Goal: Transaction & Acquisition: Purchase product/service

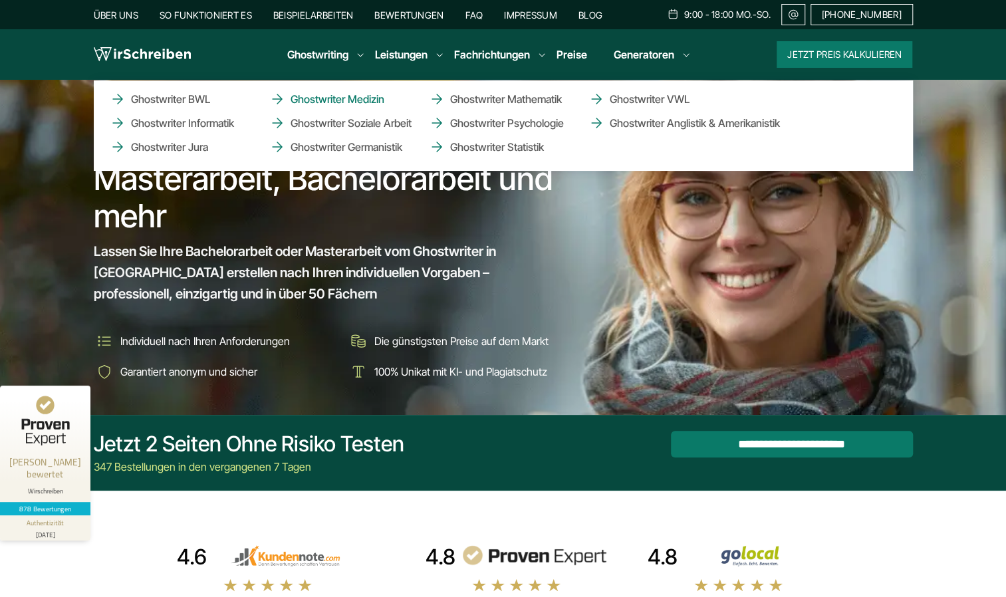
click at [360, 102] on link "Ghostwriter Medizin" at bounding box center [335, 99] width 133 height 16
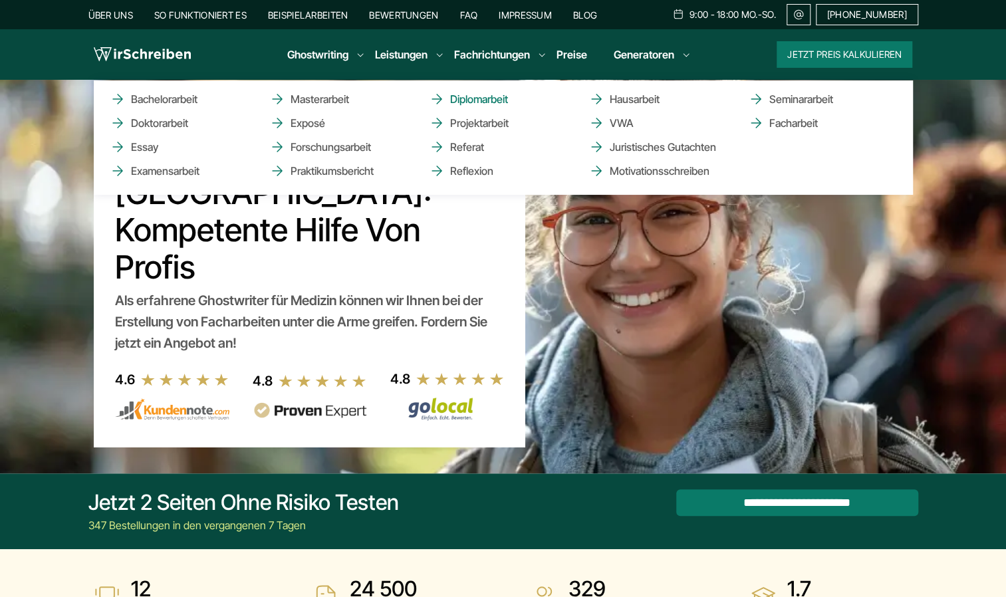
click at [459, 97] on link "Diplomarbeit" at bounding box center [495, 99] width 133 height 16
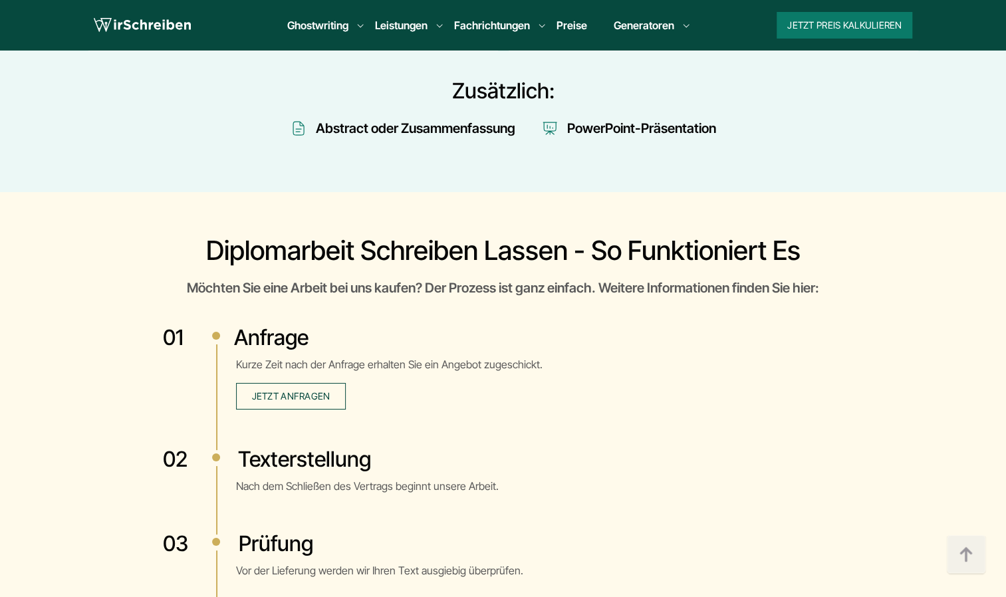
scroll to position [2754, 0]
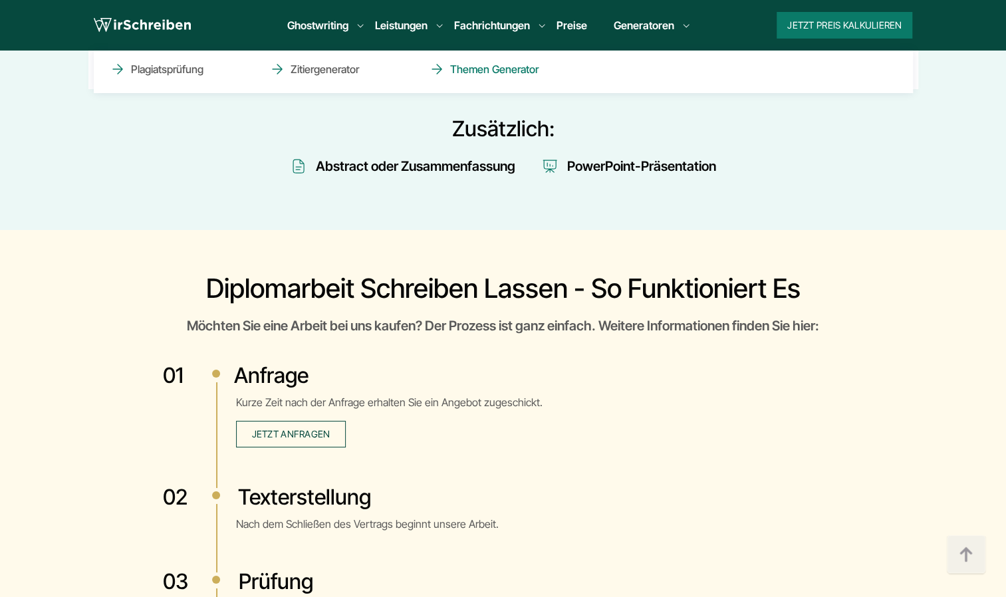
click at [509, 70] on link "Themen Generator" at bounding box center [495, 69] width 133 height 16
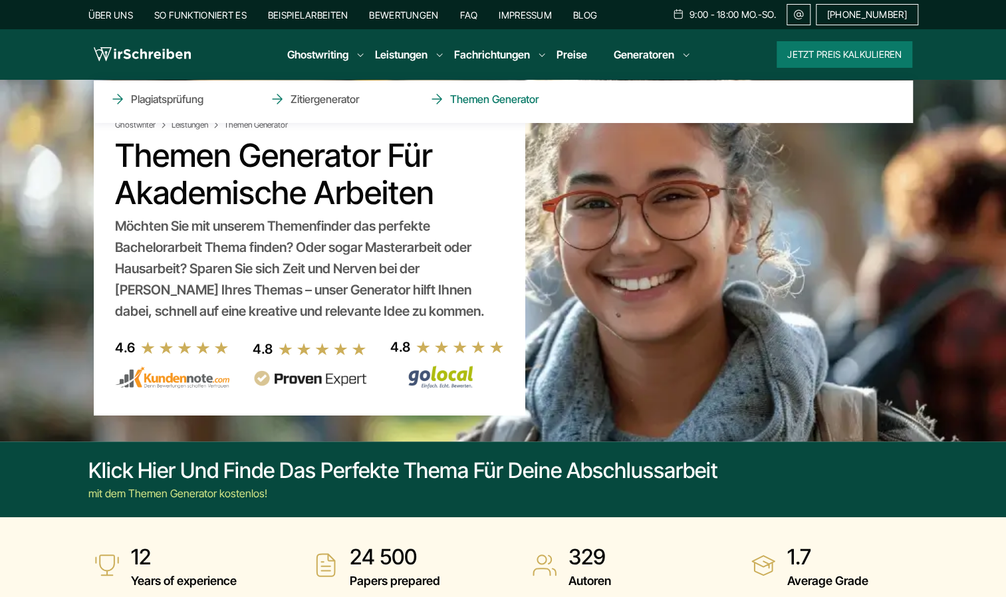
click at [507, 98] on link "Themen Generator" at bounding box center [495, 99] width 133 height 16
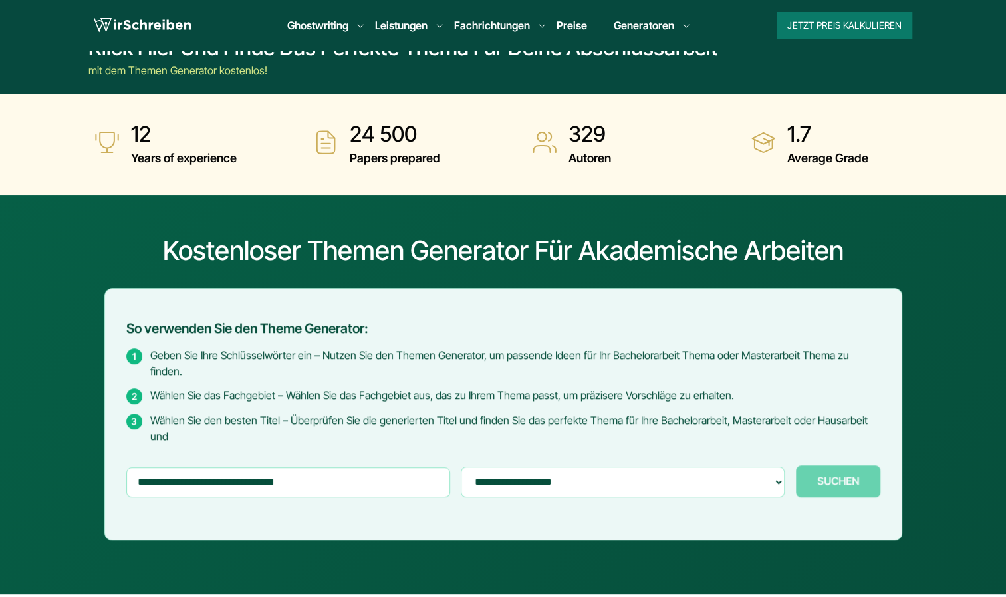
scroll to position [374, 0]
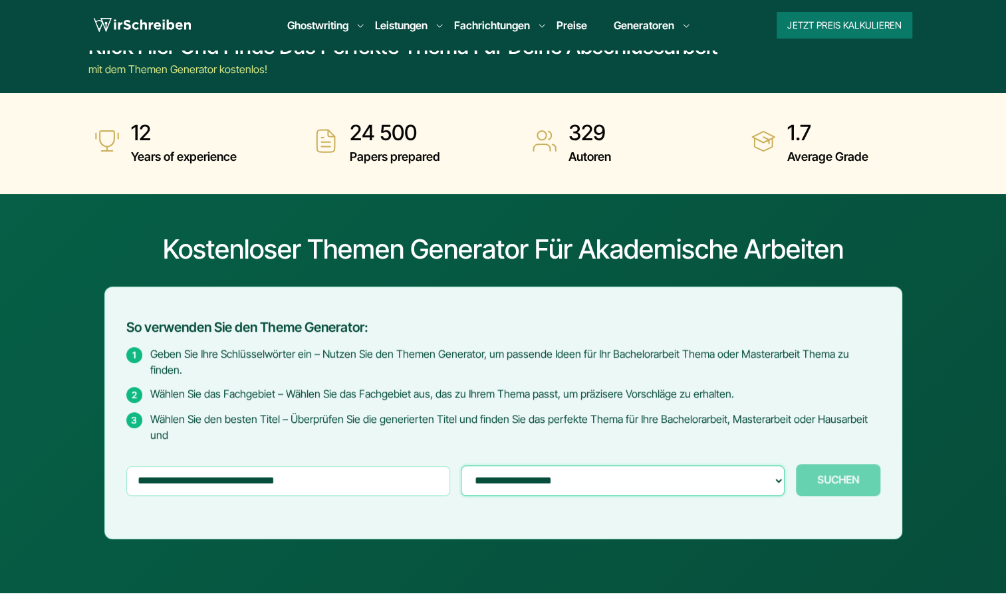
click at [510, 465] on select "**********" at bounding box center [623, 480] width 324 height 31
select select "**********"
click at [461, 465] on select "**********" at bounding box center [623, 480] width 324 height 31
click at [330, 466] on input "text" at bounding box center [288, 480] width 324 height 29
click at [388, 466] on input "text" at bounding box center [288, 480] width 324 height 29
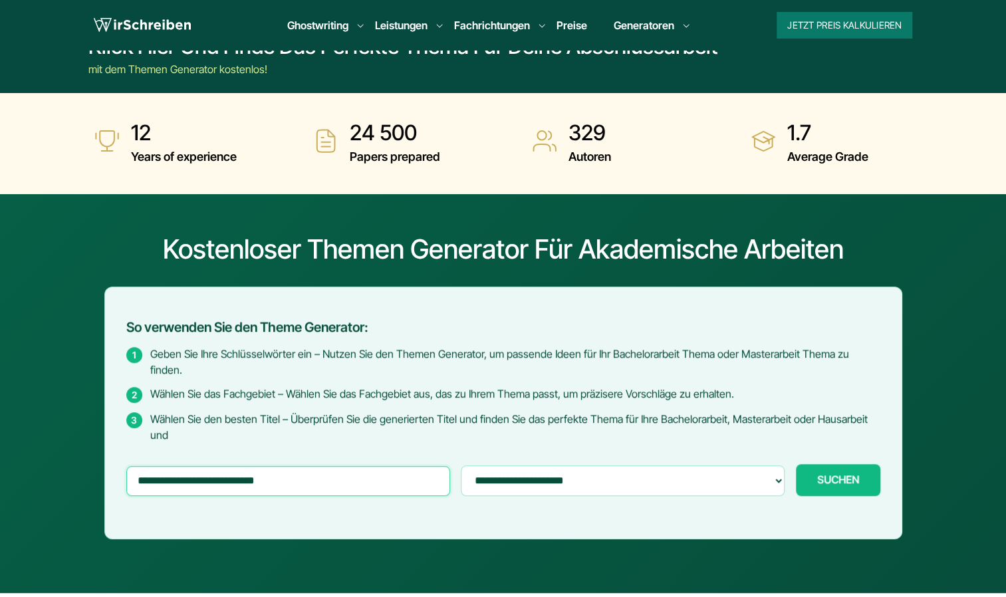
type input "**********"
click at [796, 464] on button "SUCHEN Generiere..." at bounding box center [838, 480] width 84 height 32
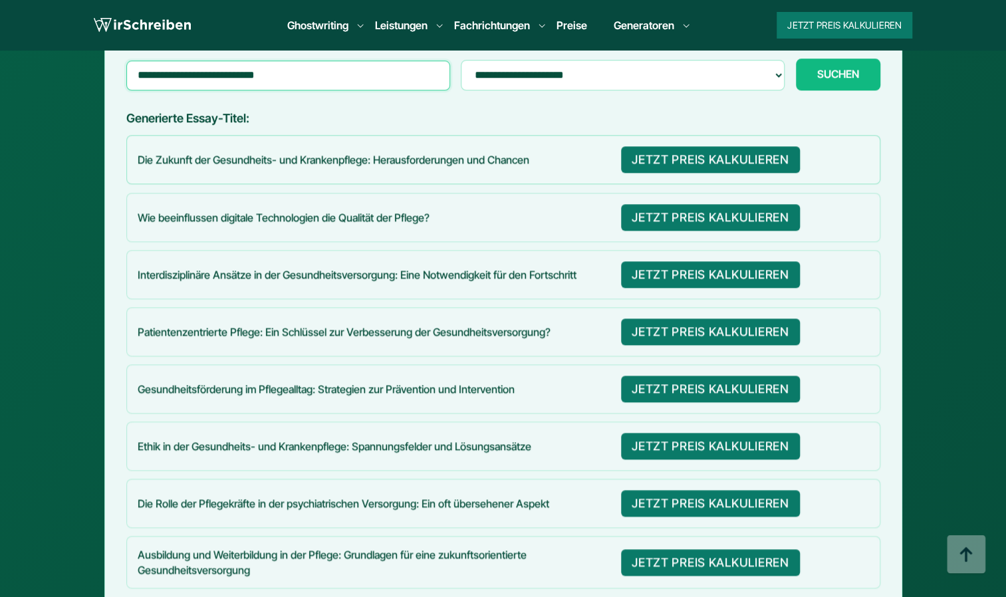
scroll to position [779, 0]
click at [448, 495] on p "Die Rolle der Pflegekräfte in der psychiatrischen Versorgung: Ein oft übersehen…" at bounding box center [374, 502] width 473 height 15
click at [489, 495] on p "Die Rolle der Pflegekräfte in der psychiatrischen Versorgung: Ein oft übersehen…" at bounding box center [374, 502] width 473 height 15
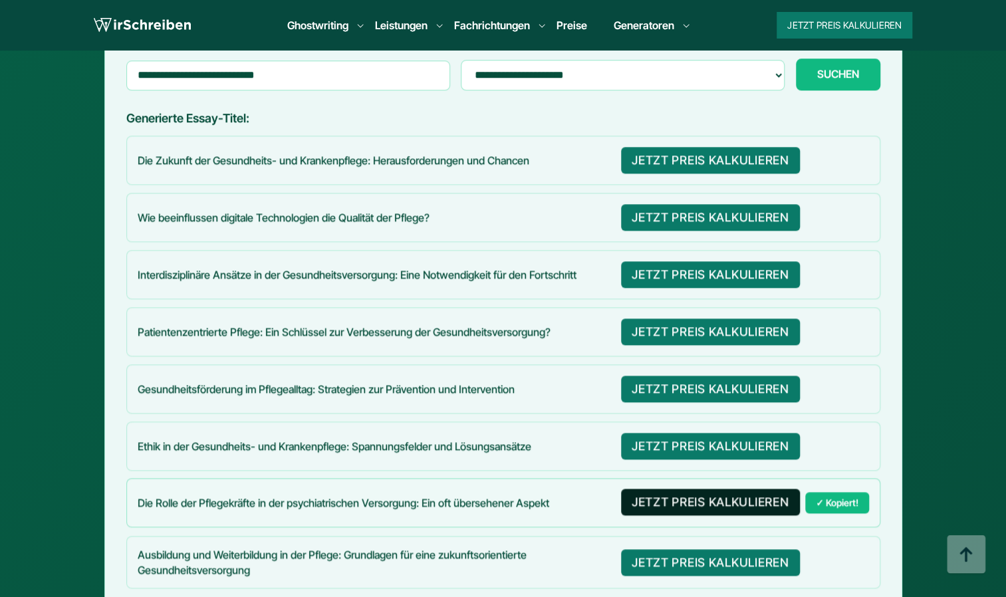
click at [681, 489] on button "JETZT PREIS KALKULIEREN" at bounding box center [710, 502] width 179 height 27
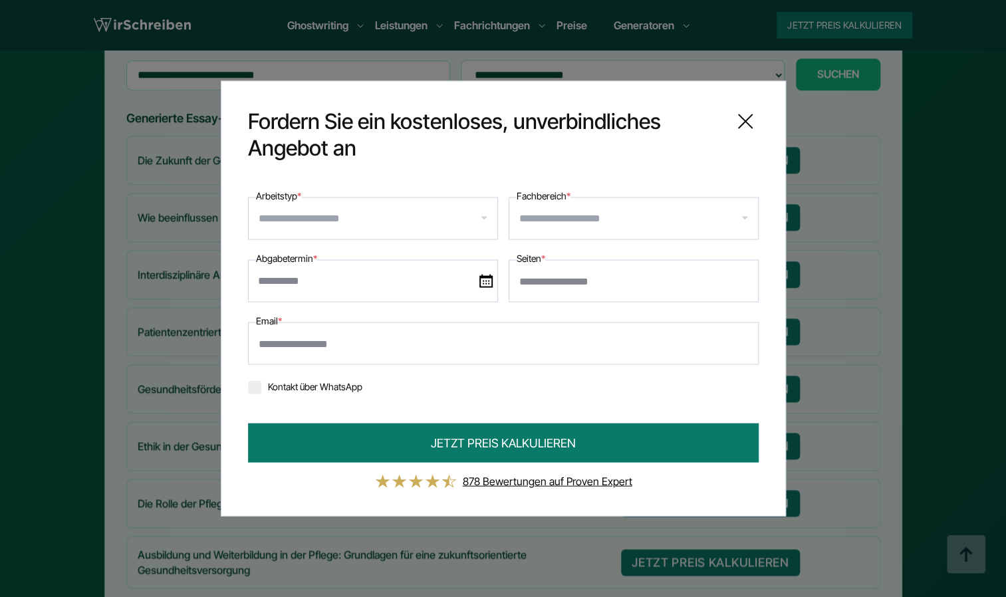
click at [466, 219] on input "Arbeitstyp *" at bounding box center [378, 218] width 239 height 21
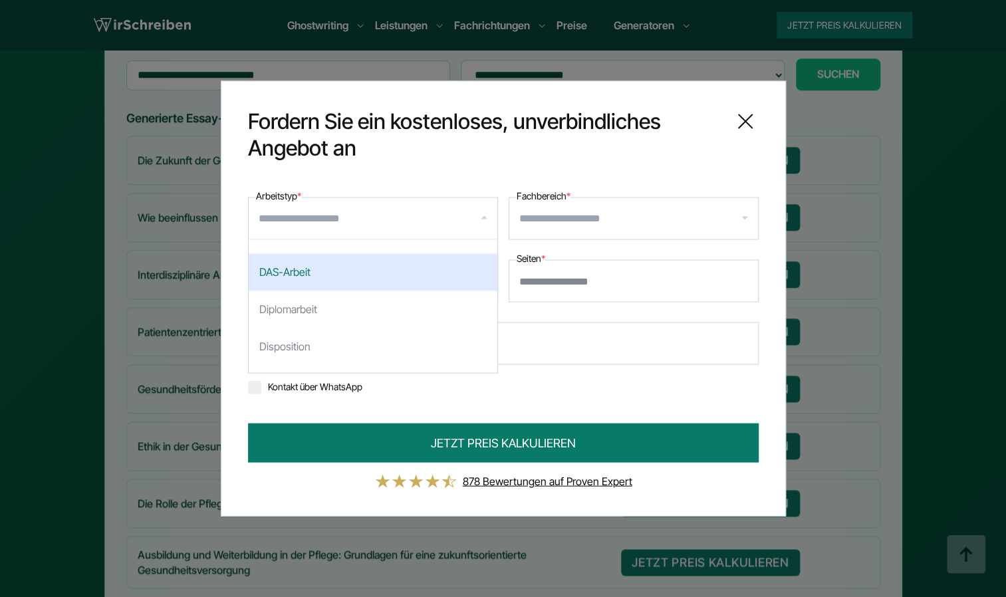
scroll to position [735, 0]
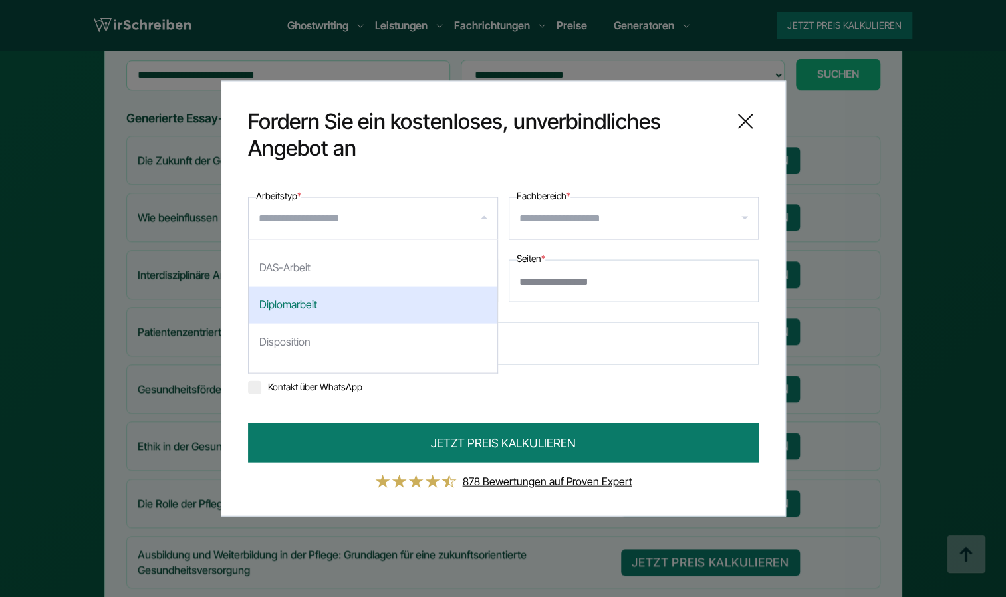
click at [317, 305] on div "Diplomarbeit" at bounding box center [373, 305] width 249 height 37
select select "**"
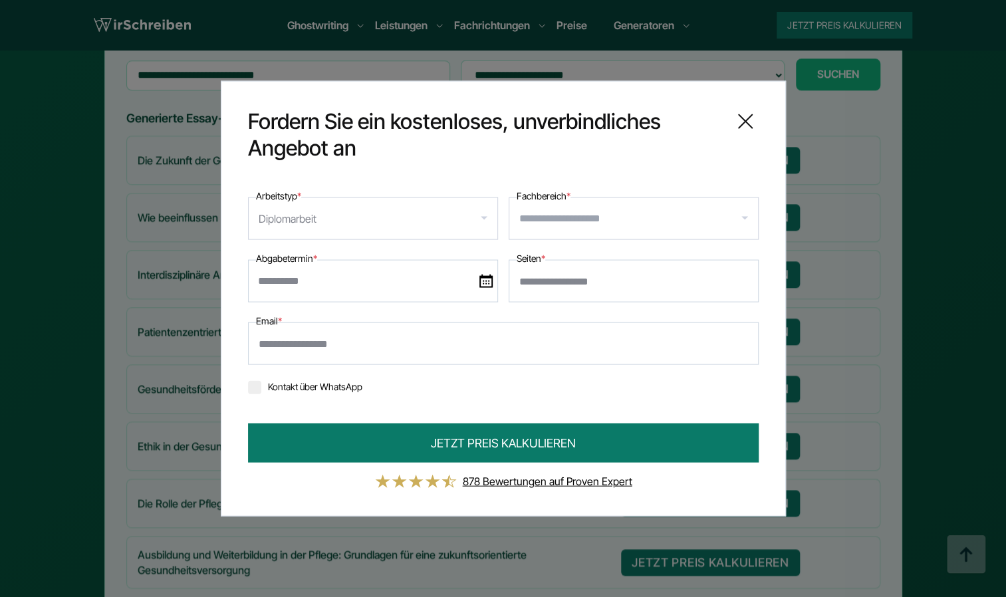
click at [548, 209] on input "Fachbereich *" at bounding box center [638, 218] width 239 height 21
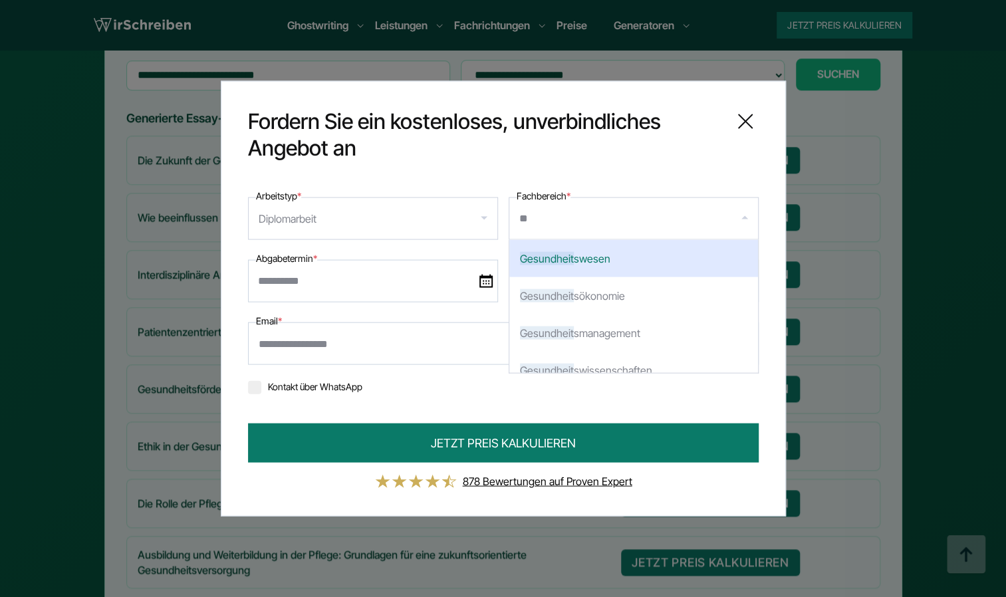
type input "*"
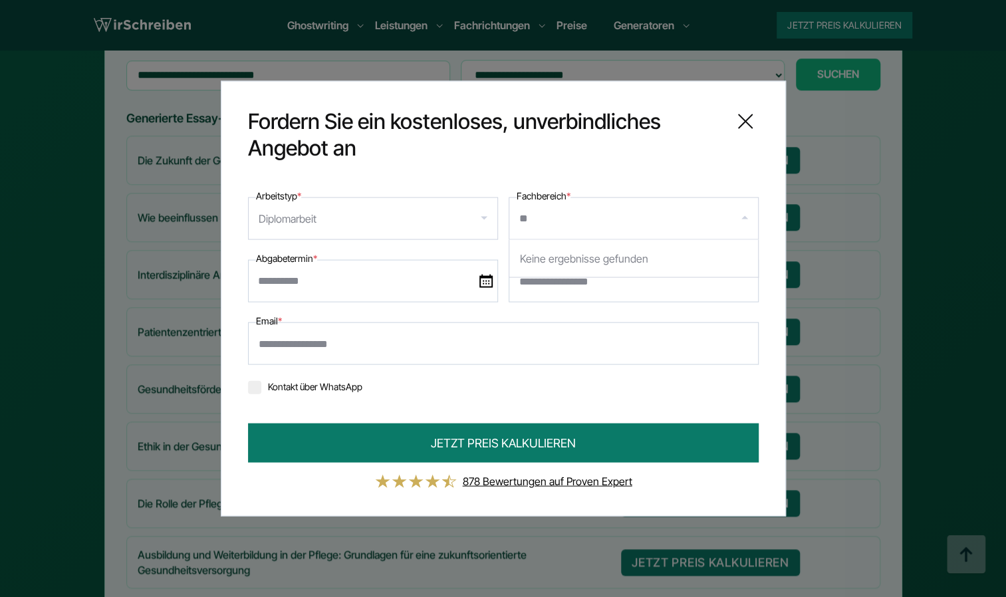
type input "*"
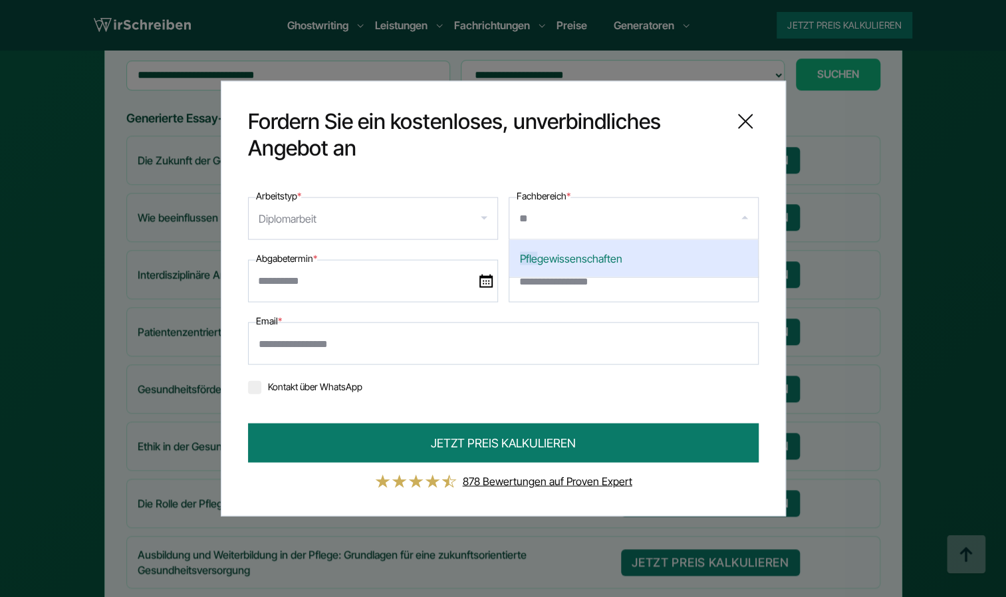
type input "*"
type input "**"
click at [559, 263] on div "Me dizin" at bounding box center [633, 258] width 249 height 37
select select "*"
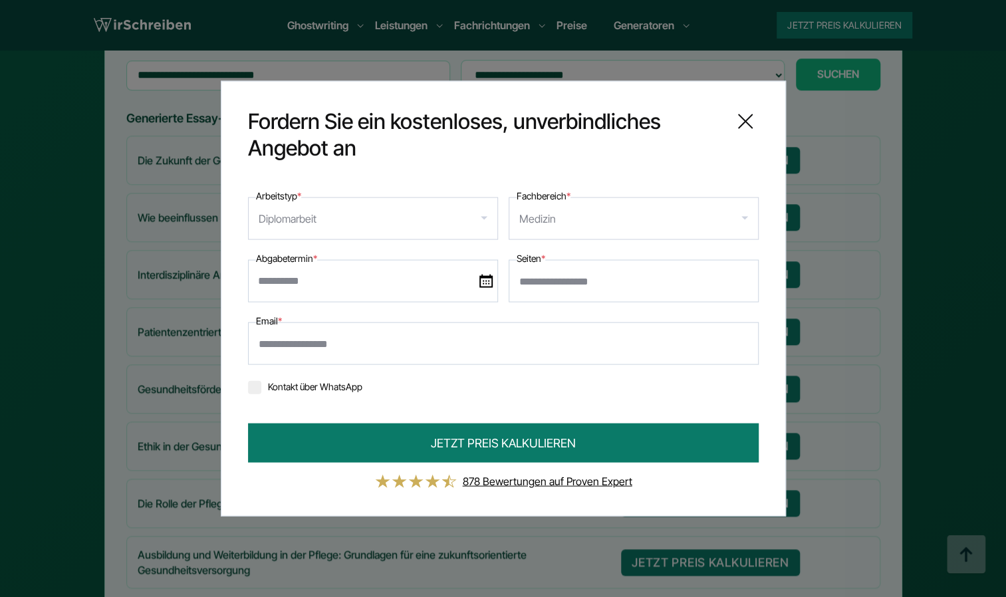
click at [532, 277] on input "Seiten *" at bounding box center [634, 281] width 250 height 43
click at [743, 276] on input "*" at bounding box center [634, 281] width 250 height 43
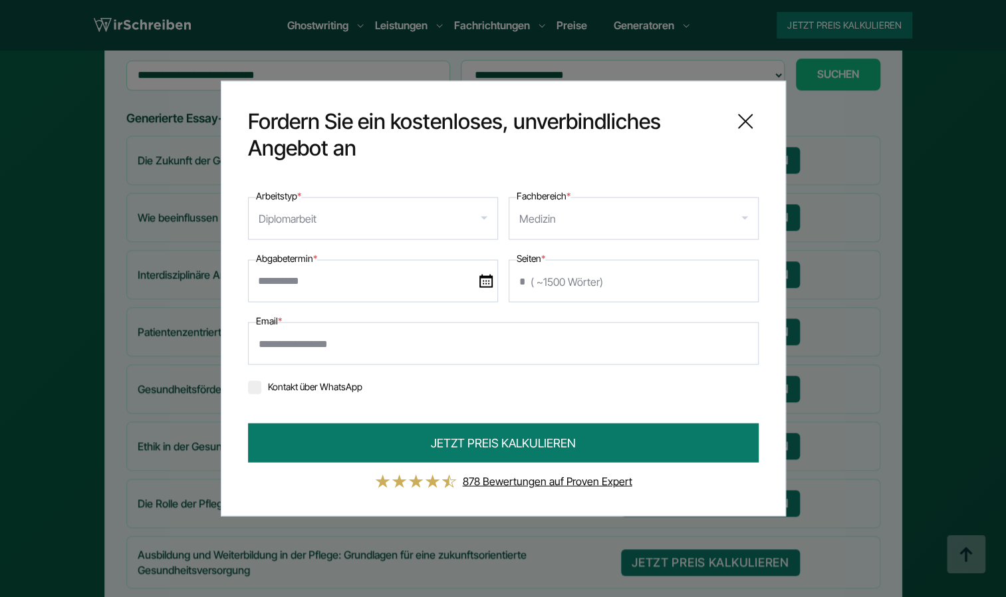
type input "*"
click at [743, 276] on input "*" at bounding box center [634, 281] width 250 height 43
type input "**"
click at [743, 120] on icon at bounding box center [745, 121] width 13 height 13
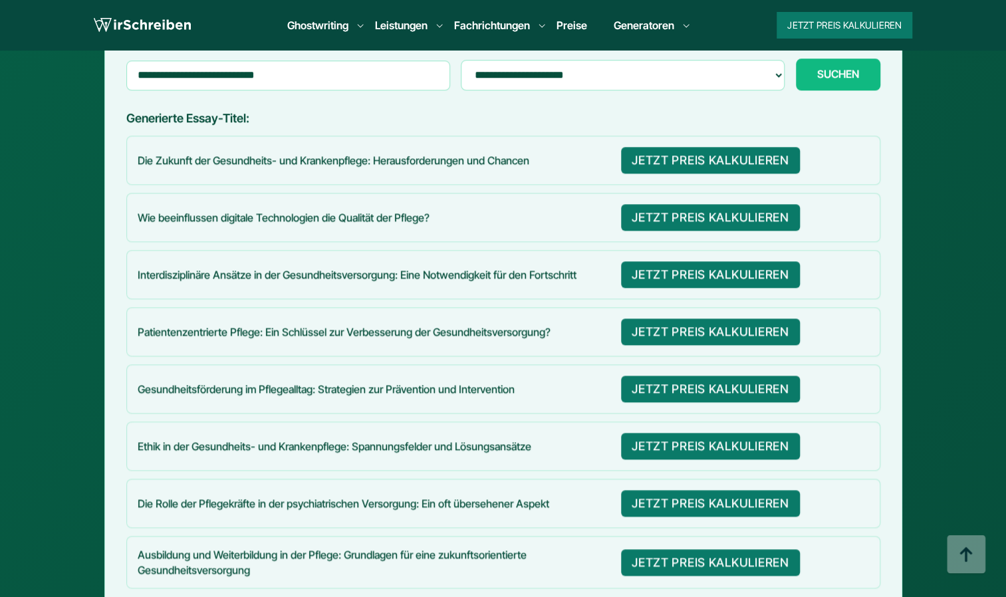
click at [578, 29] on link "Preise" at bounding box center [571, 25] width 31 height 13
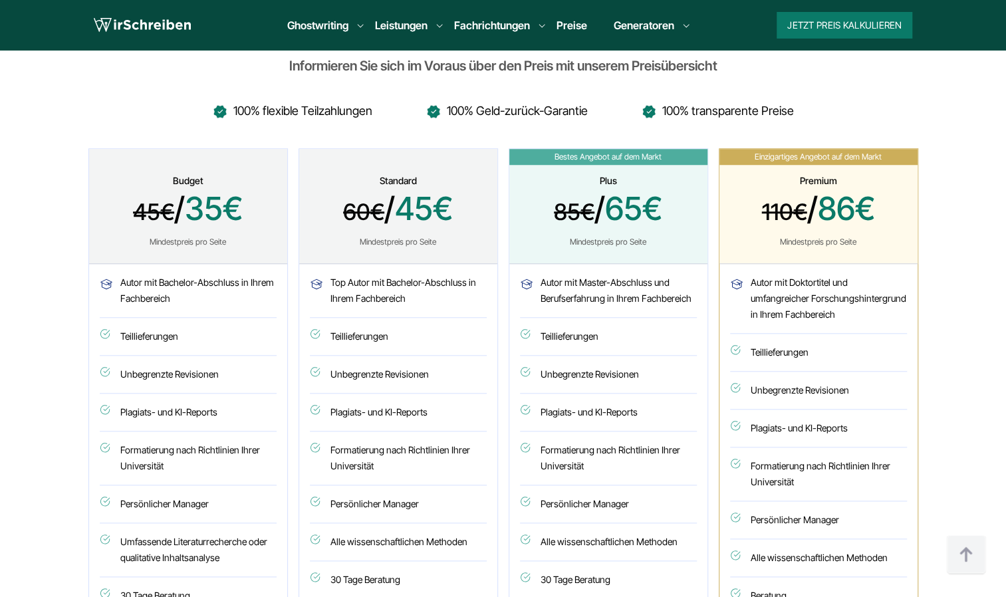
scroll to position [603, 0]
